Goal: Task Accomplishment & Management: Manage account settings

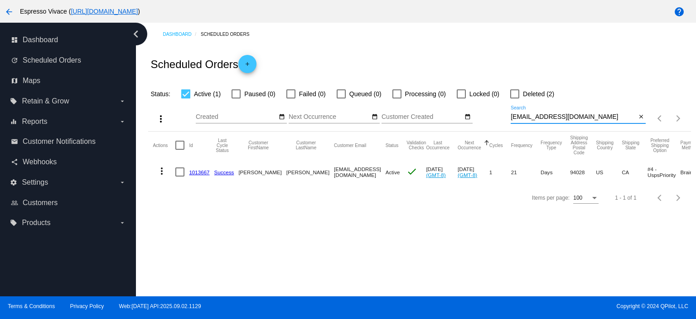
drag, startPoint x: 577, startPoint y: 114, endPoint x: 477, endPoint y: 112, distance: 100.2
click at [477, 112] on div "more_vert Sep Jan Feb Mar [DATE]" at bounding box center [419, 115] width 542 height 32
paste input "mikehjorten@hot"
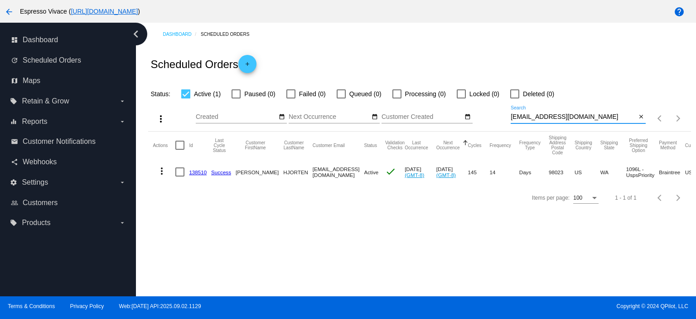
type input "[EMAIL_ADDRESS][DOMAIN_NAME]"
click at [201, 170] on link "138510" at bounding box center [198, 172] width 18 height 6
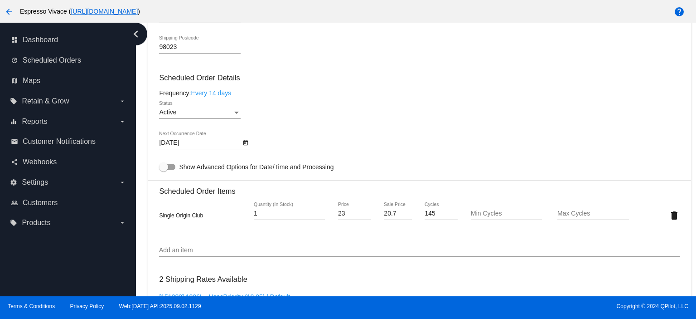
scroll to position [499, 0]
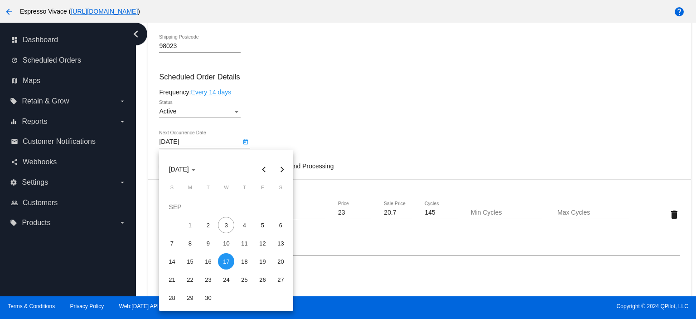
click at [200, 145] on body "arrow_back Espresso Vivace ( [URL][DOMAIN_NAME] ) help dashboard Dashboard upda…" at bounding box center [348, 159] width 696 height 319
click at [208, 278] on div "23" at bounding box center [208, 279] width 16 height 16
type input "[DATE]"
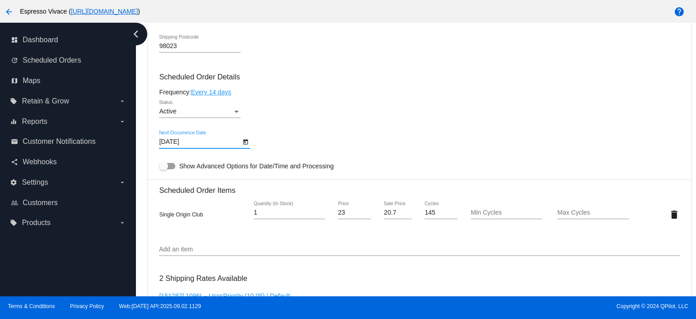
click at [169, 165] on div at bounding box center [167, 166] width 16 height 6
click at [164, 169] on input "Show Advanced Options for Date/Time and Processing" at bounding box center [163, 169] width 0 height 0
checkbox input "true"
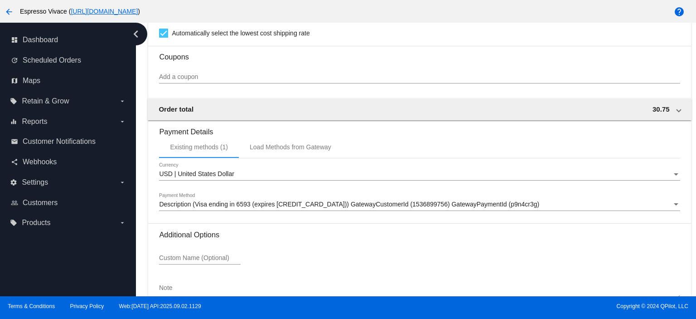
scroll to position [1056, 0]
